Goal: Information Seeking & Learning: Learn about a topic

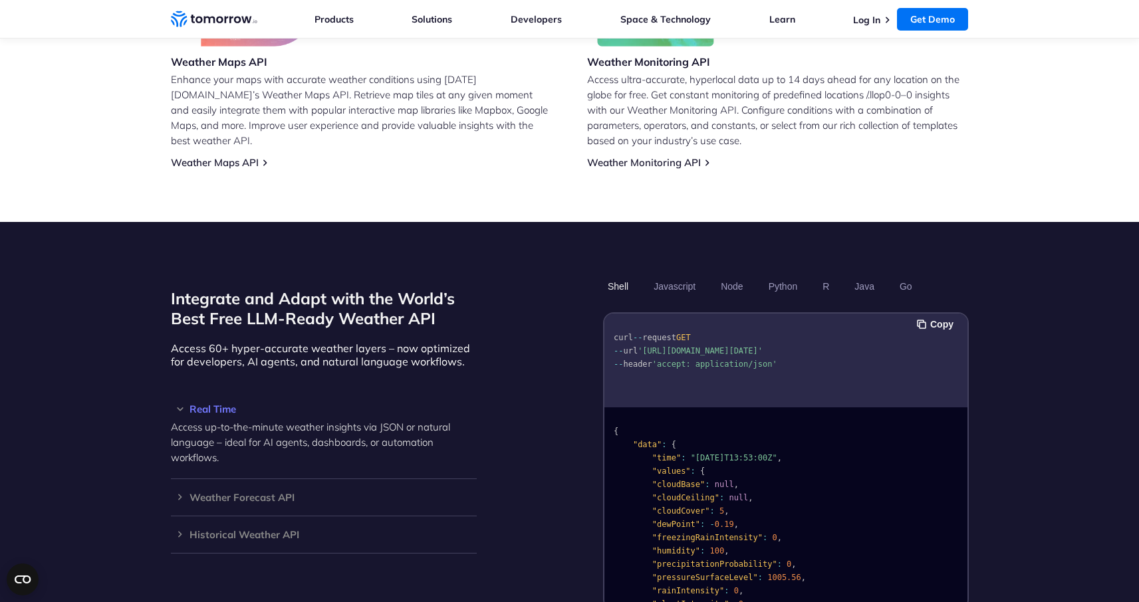
scroll to position [1230, 0]
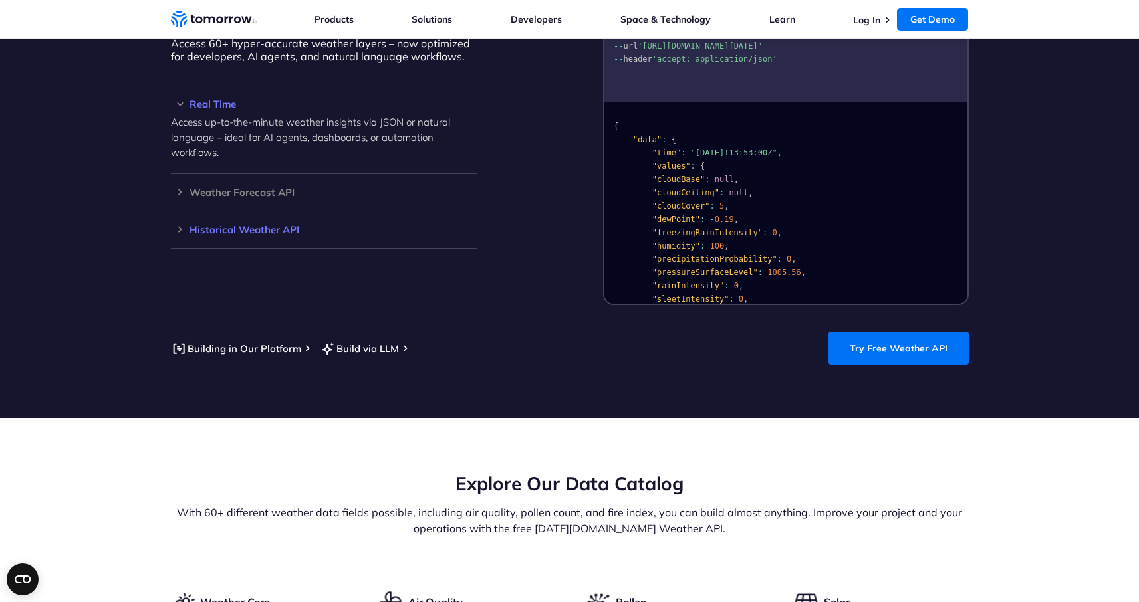
click at [245, 225] on h3 "Historical Weather API" at bounding box center [324, 230] width 306 height 10
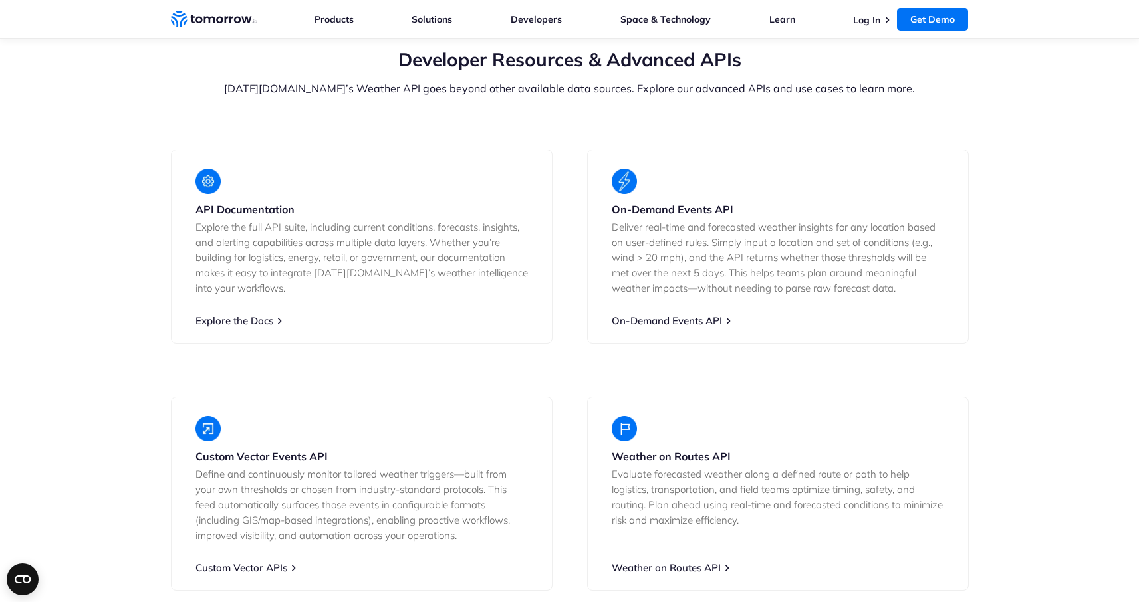
scroll to position [2458, 0]
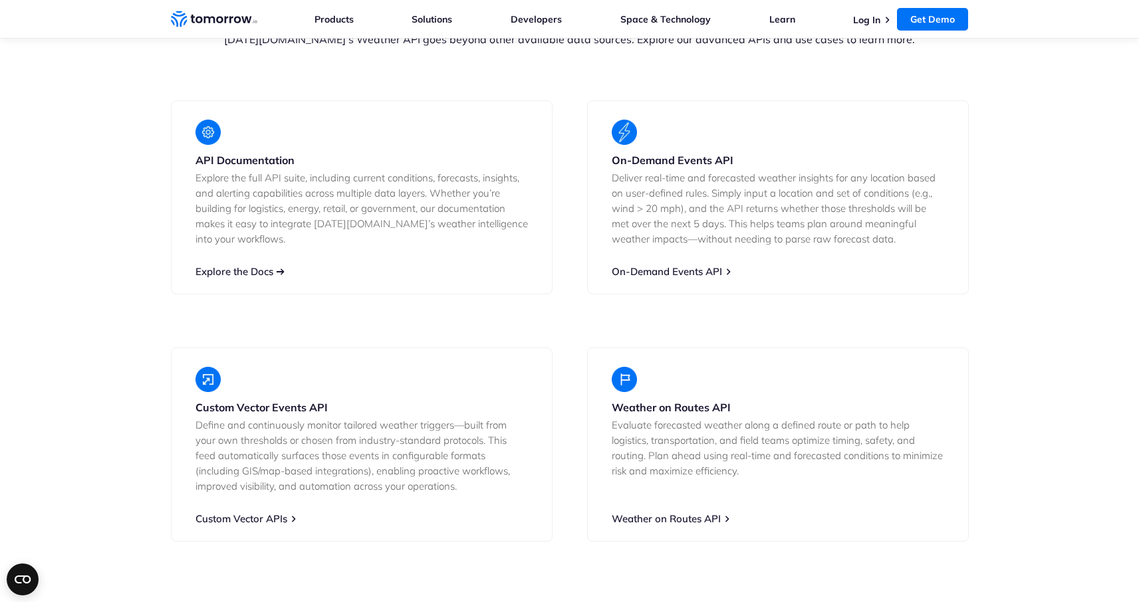
click at [259, 265] on link "Explore the Docs" at bounding box center [234, 271] width 78 height 13
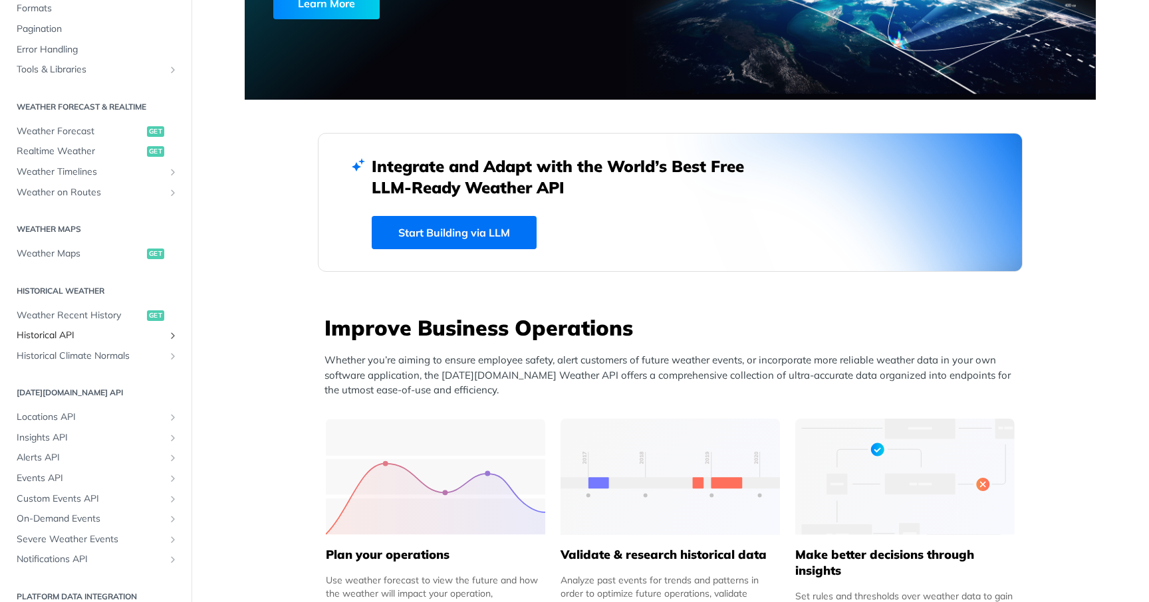
scroll to position [200, 0]
click at [62, 330] on span "Historical API" at bounding box center [91, 332] width 148 height 13
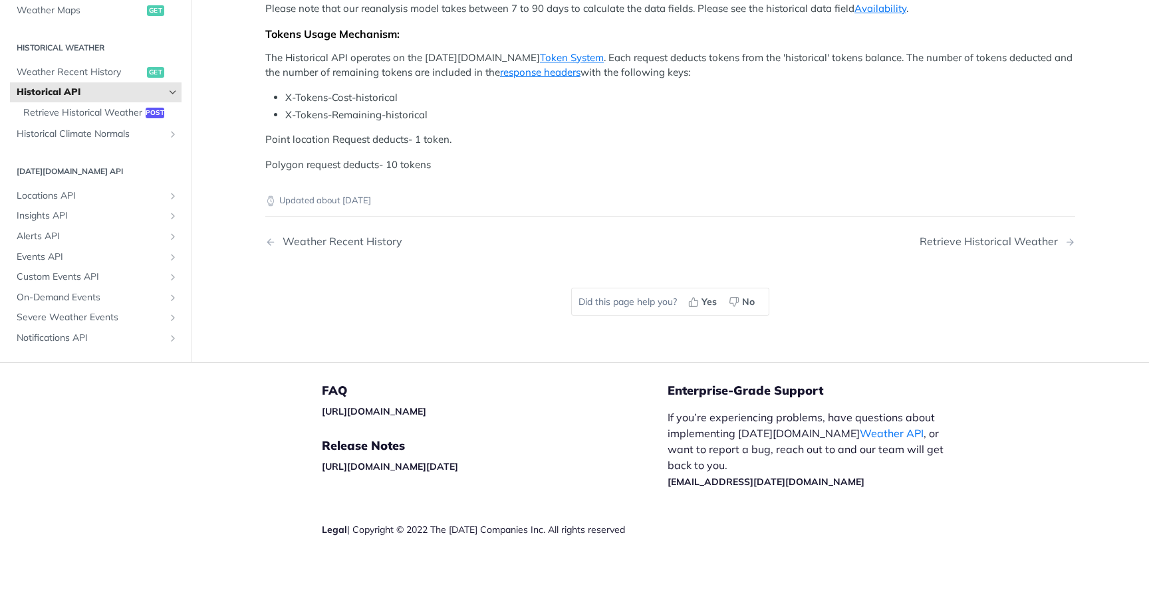
scroll to position [597, 0]
drag, startPoint x: 608, startPoint y: 147, endPoint x: 625, endPoint y: 120, distance: 31.7
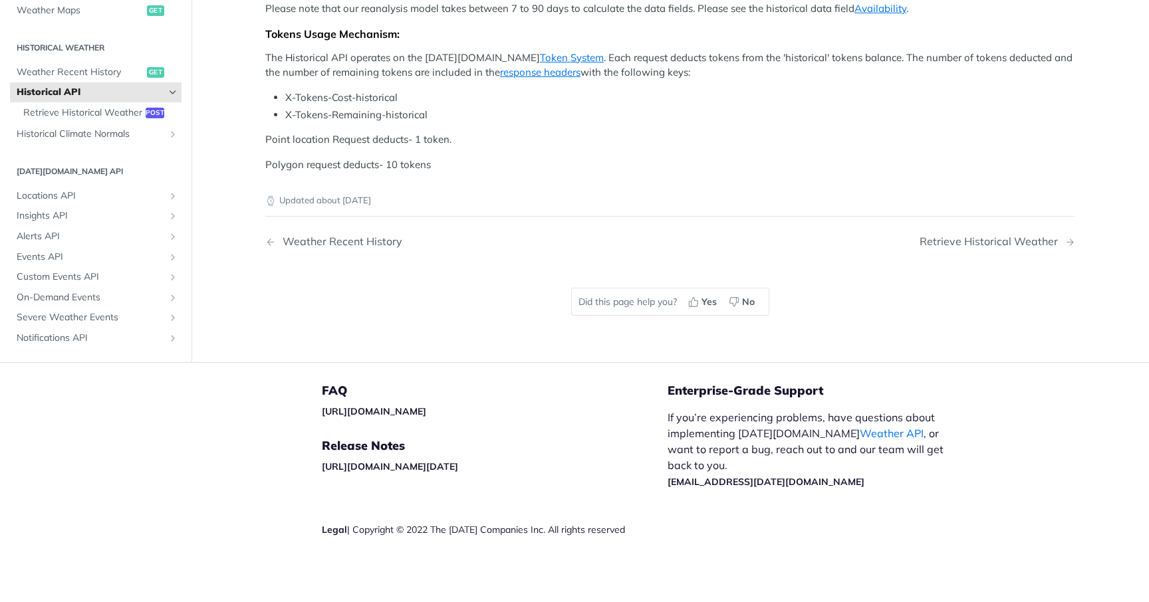
drag, startPoint x: 261, startPoint y: 139, endPoint x: 1042, endPoint y: 135, distance: 781.1
drag, startPoint x: 553, startPoint y: 134, endPoint x: 591, endPoint y: 139, distance: 38.3
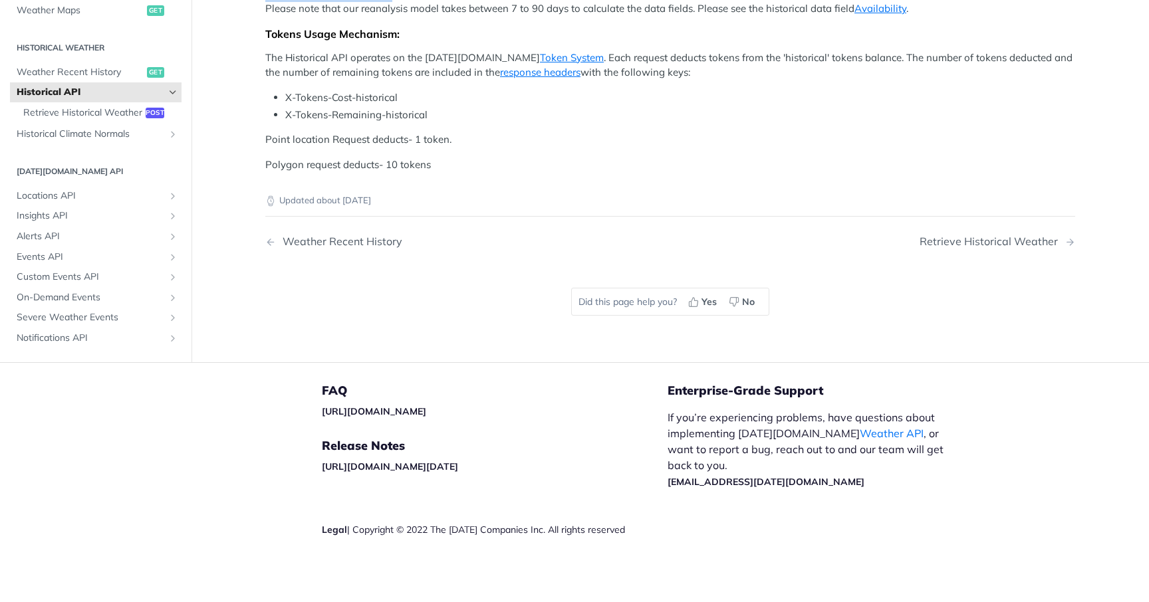
drag, startPoint x: 552, startPoint y: 132, endPoint x: 590, endPoint y: 132, distance: 37.9
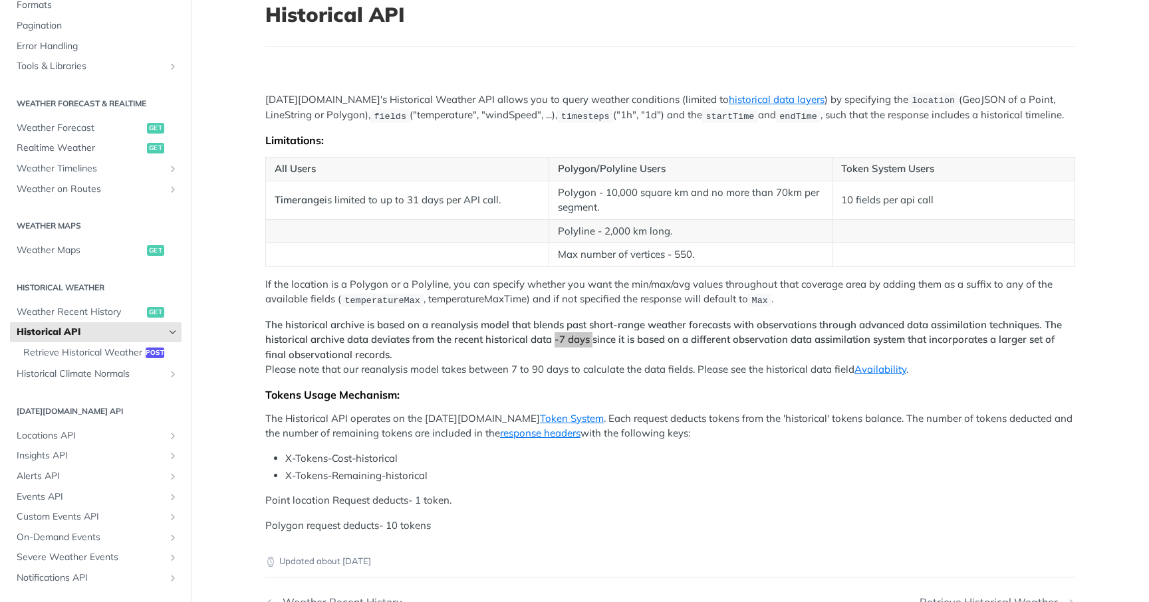
scroll to position [0, 0]
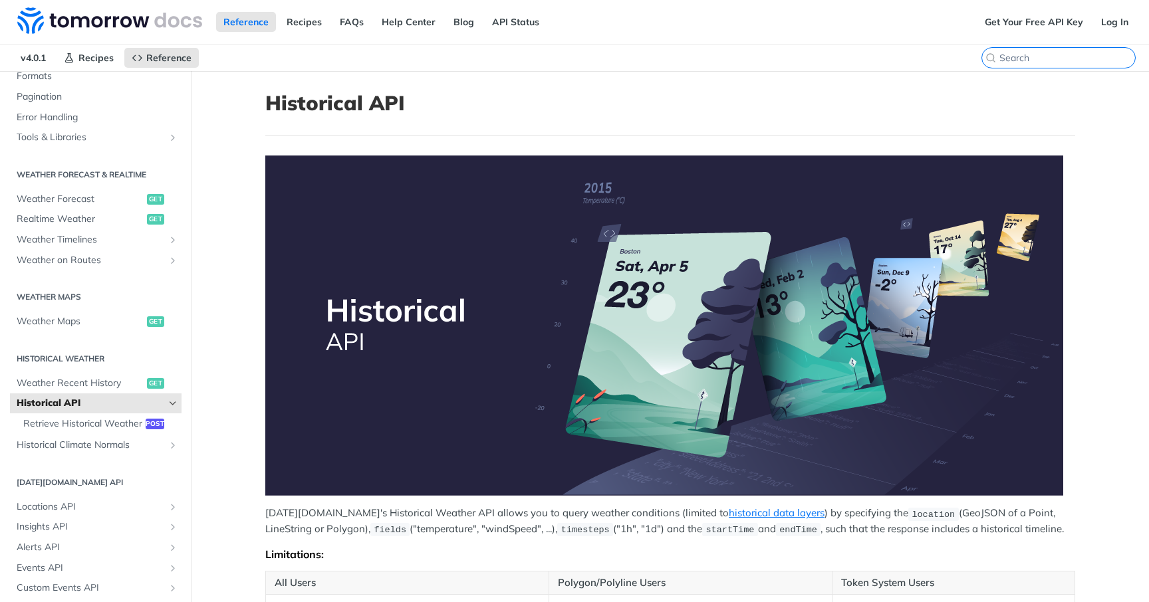
click at [1058, 58] on input "⌘K" at bounding box center [1067, 58] width 136 height 12
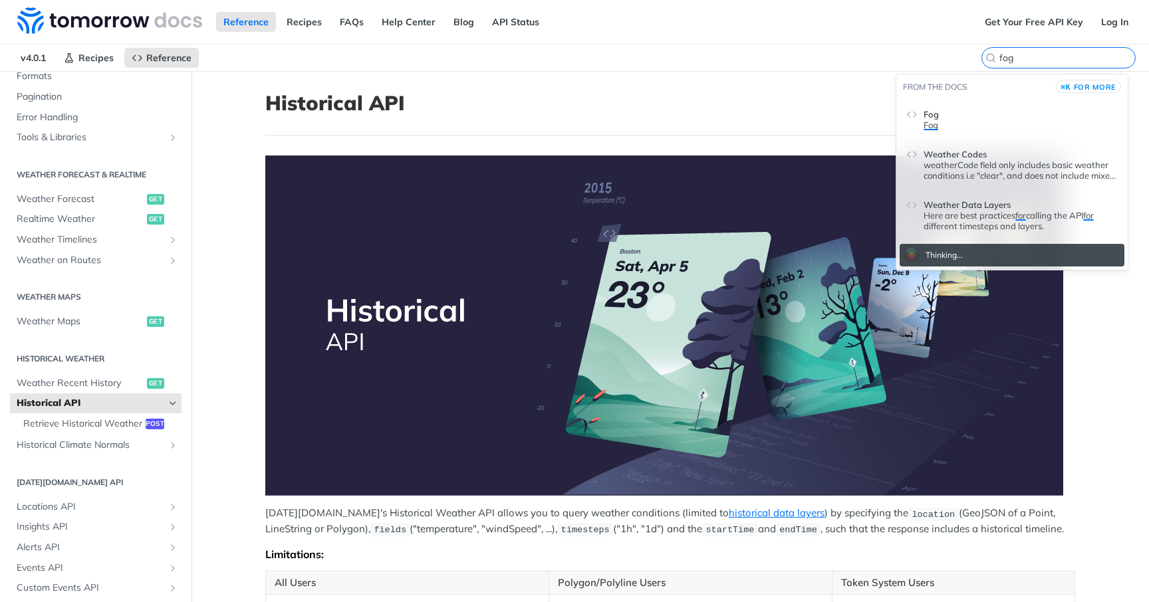
type input "fog"
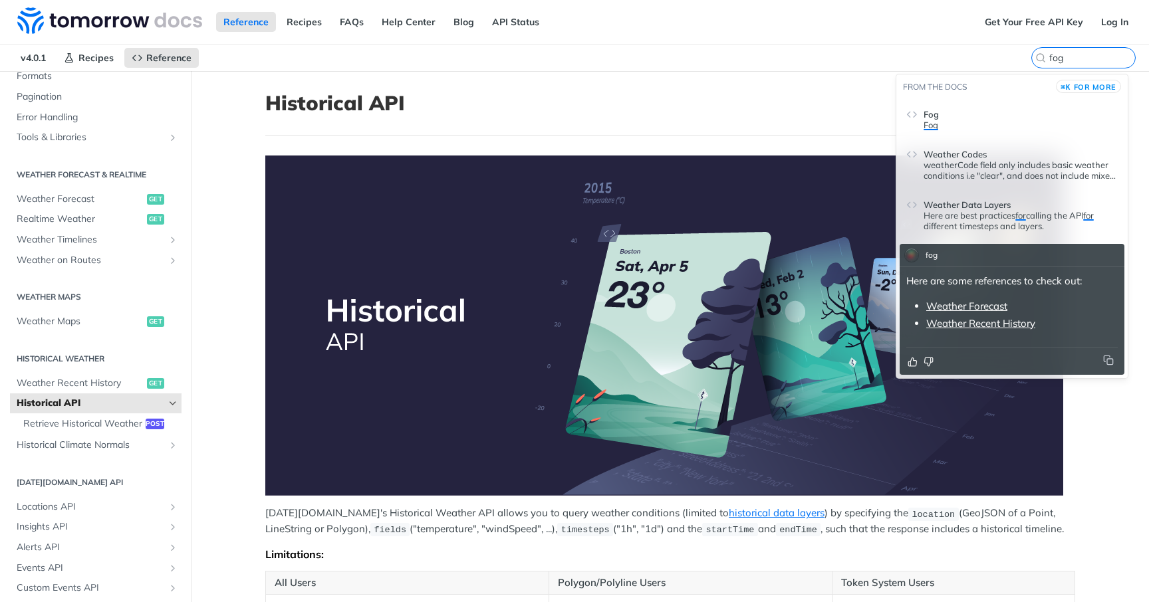
click at [970, 221] on p "Here are best practices for calling the API for different timesteps and layers." at bounding box center [1020, 220] width 194 height 21
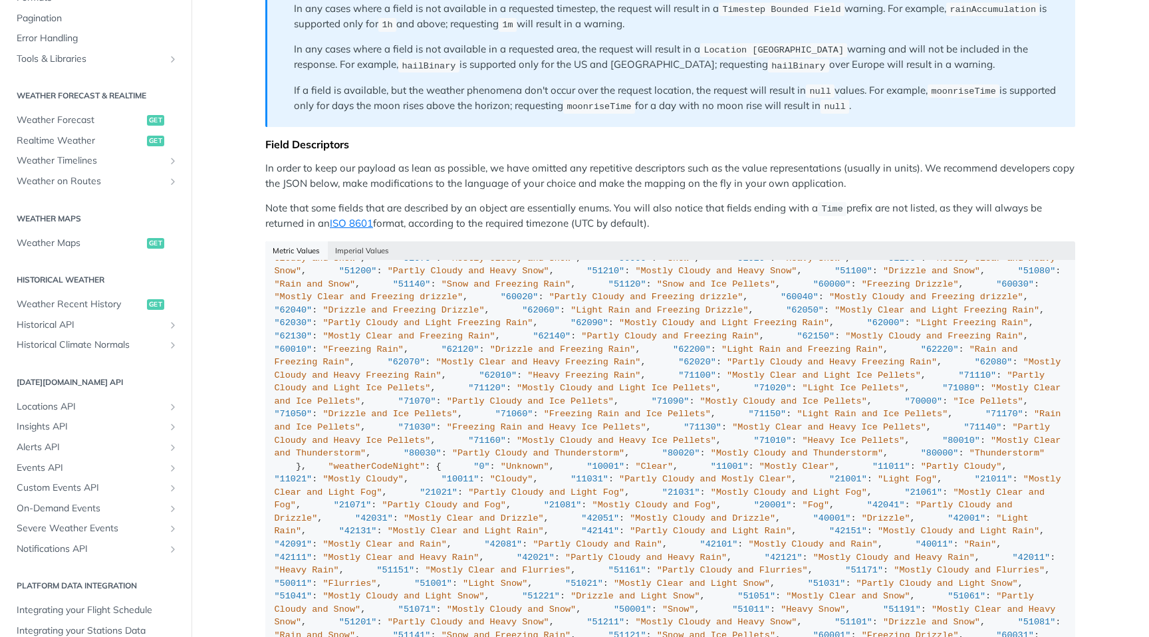
scroll to position [541, 0]
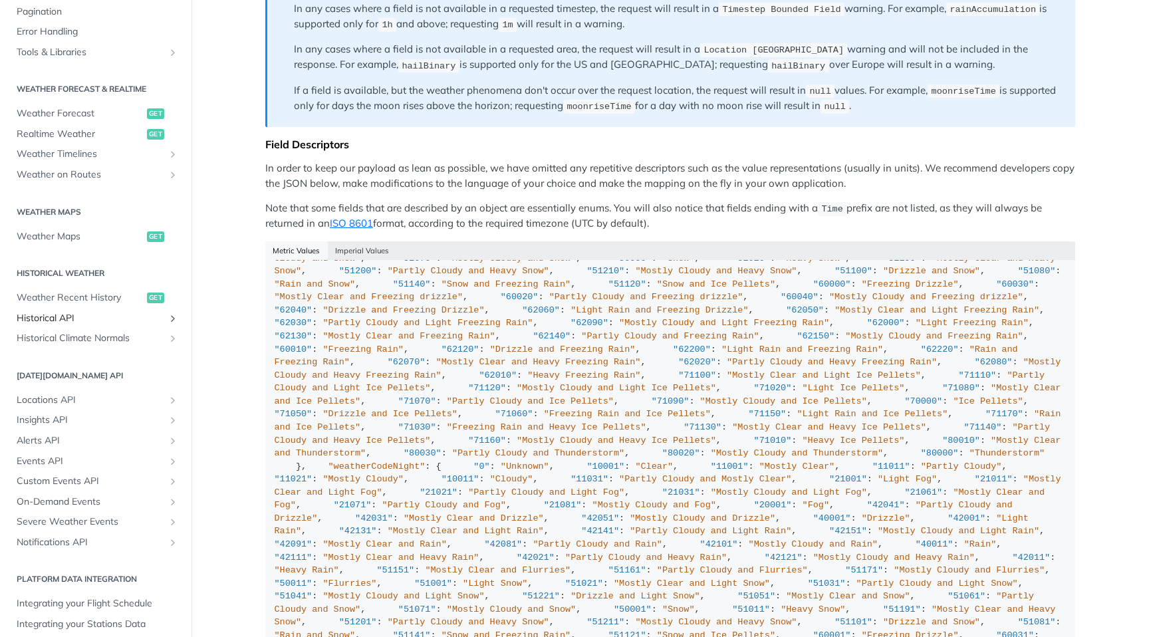
click at [50, 319] on span "Historical API" at bounding box center [91, 318] width 148 height 13
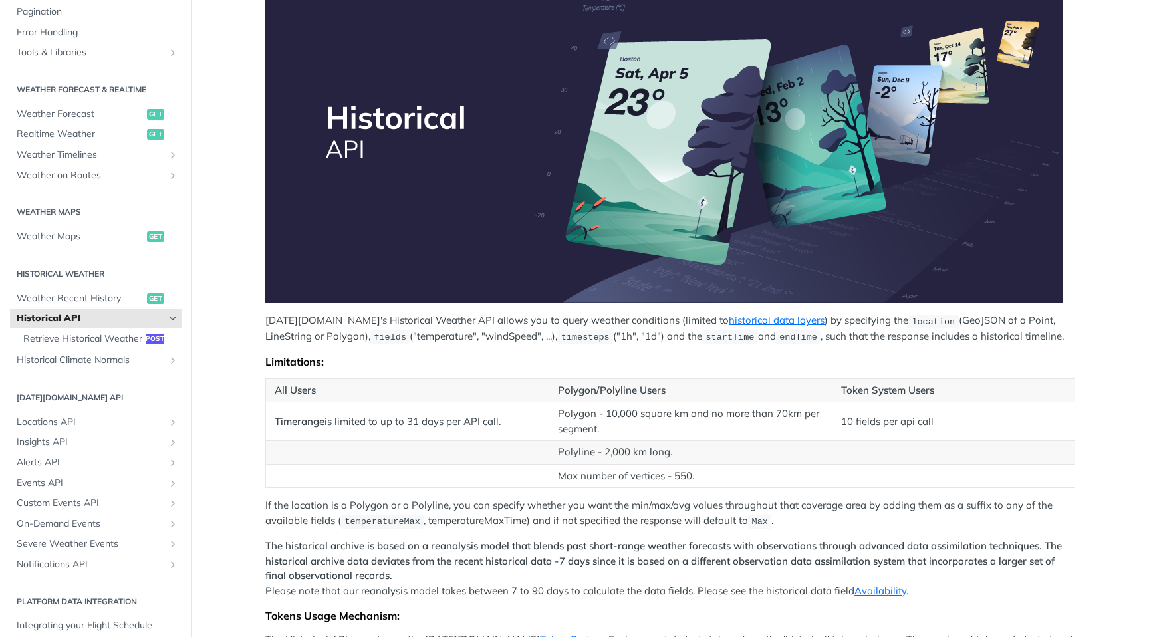
scroll to position [194, 0]
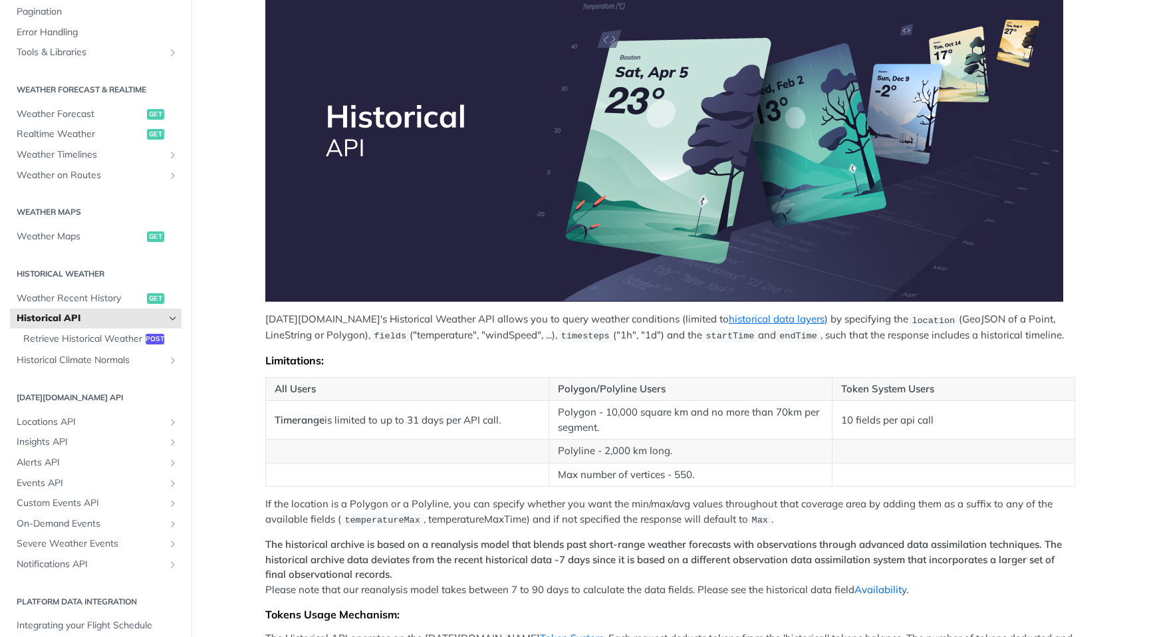
click at [861, 589] on link "Availability" at bounding box center [880, 589] width 52 height 13
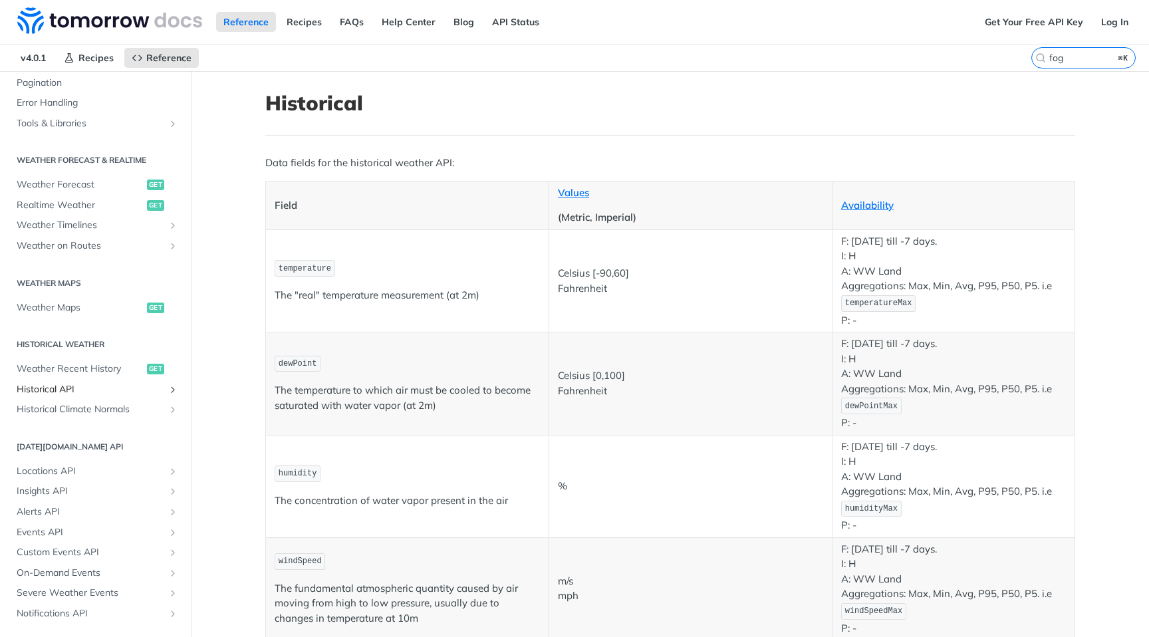
click at [72, 387] on span "Historical API" at bounding box center [91, 389] width 148 height 13
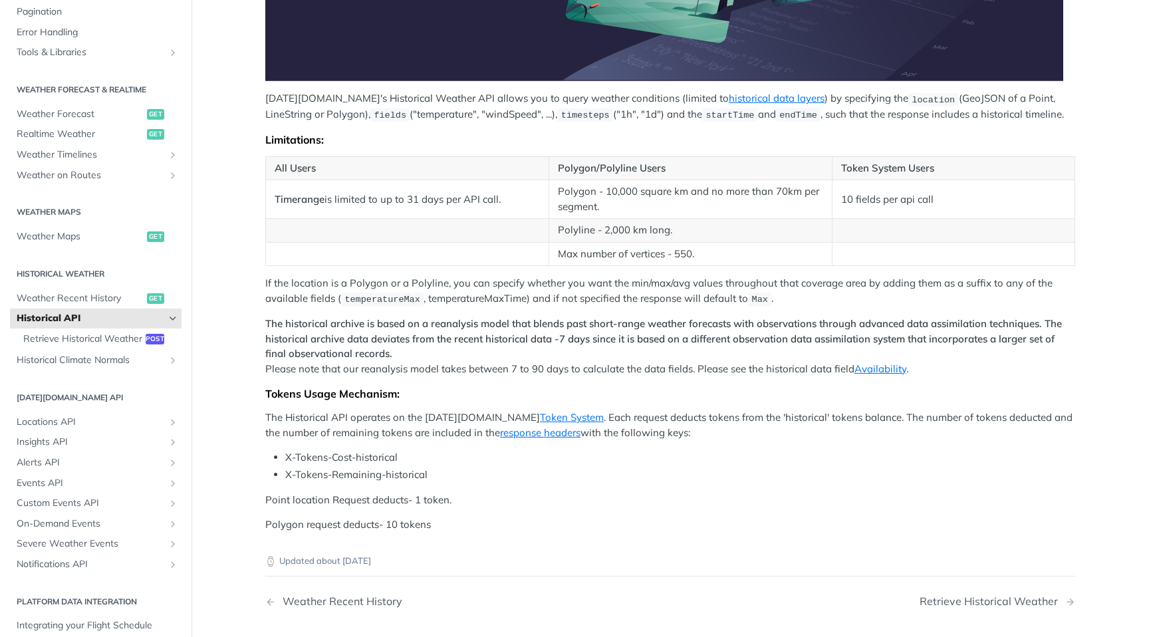
scroll to position [425, 0]
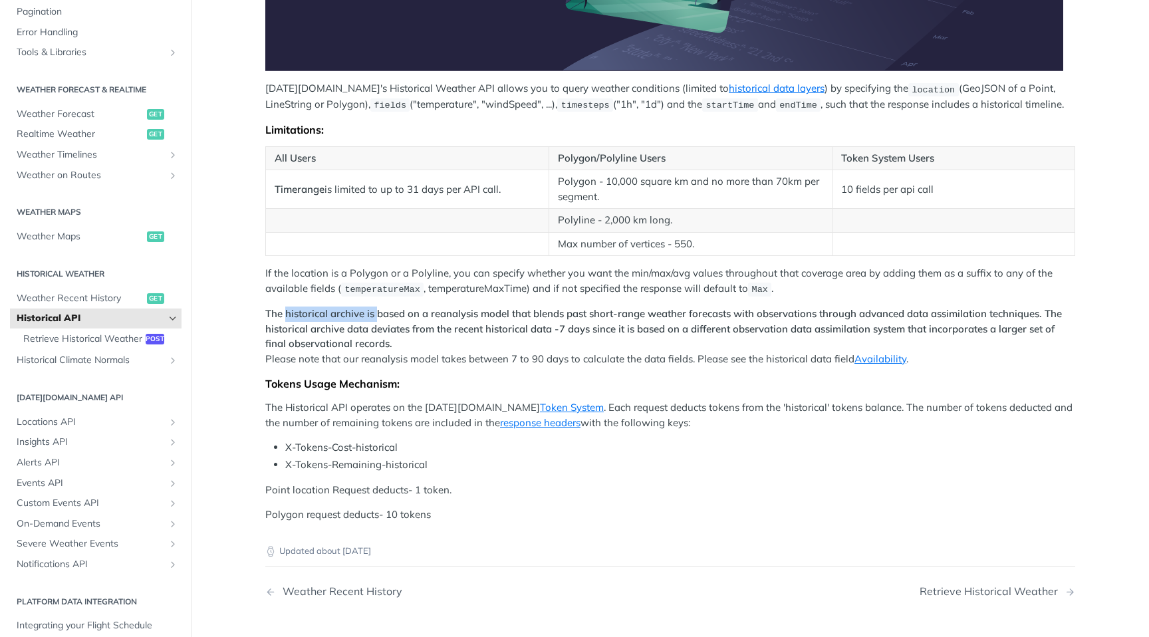
drag, startPoint x: 325, startPoint y: 313, endPoint x: 373, endPoint y: 310, distance: 48.0
click at [373, 310] on strong "The historical archive is based on a reanalysis model that blends past short-ra…" at bounding box center [663, 328] width 796 height 43
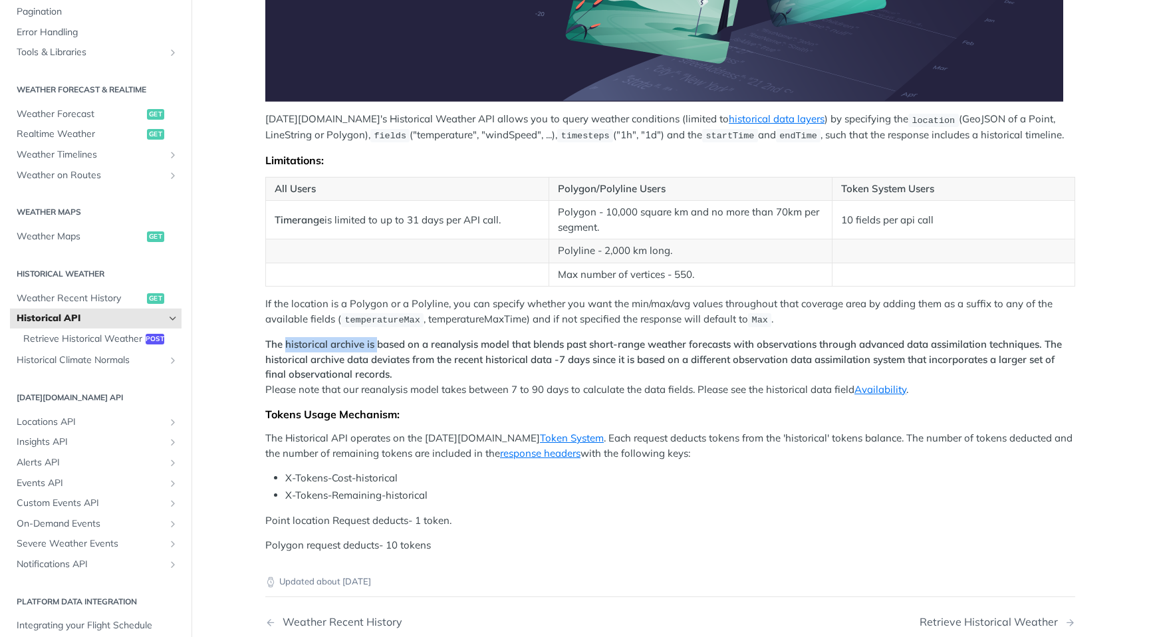
scroll to position [390, 0]
